Goal: Book appointment/travel/reservation

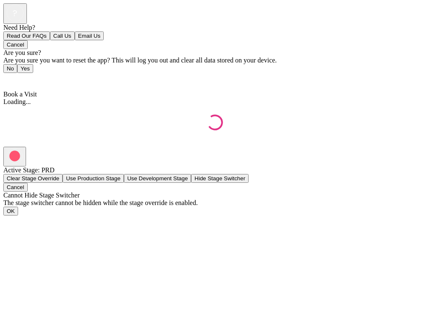
click at [402, 147] on div "Need Help? Read Our FAQs Call Us Email Us Cancel Are you sure? Are you sure you…" at bounding box center [214, 74] width 423 height 143
